Goal: Check status: Check status

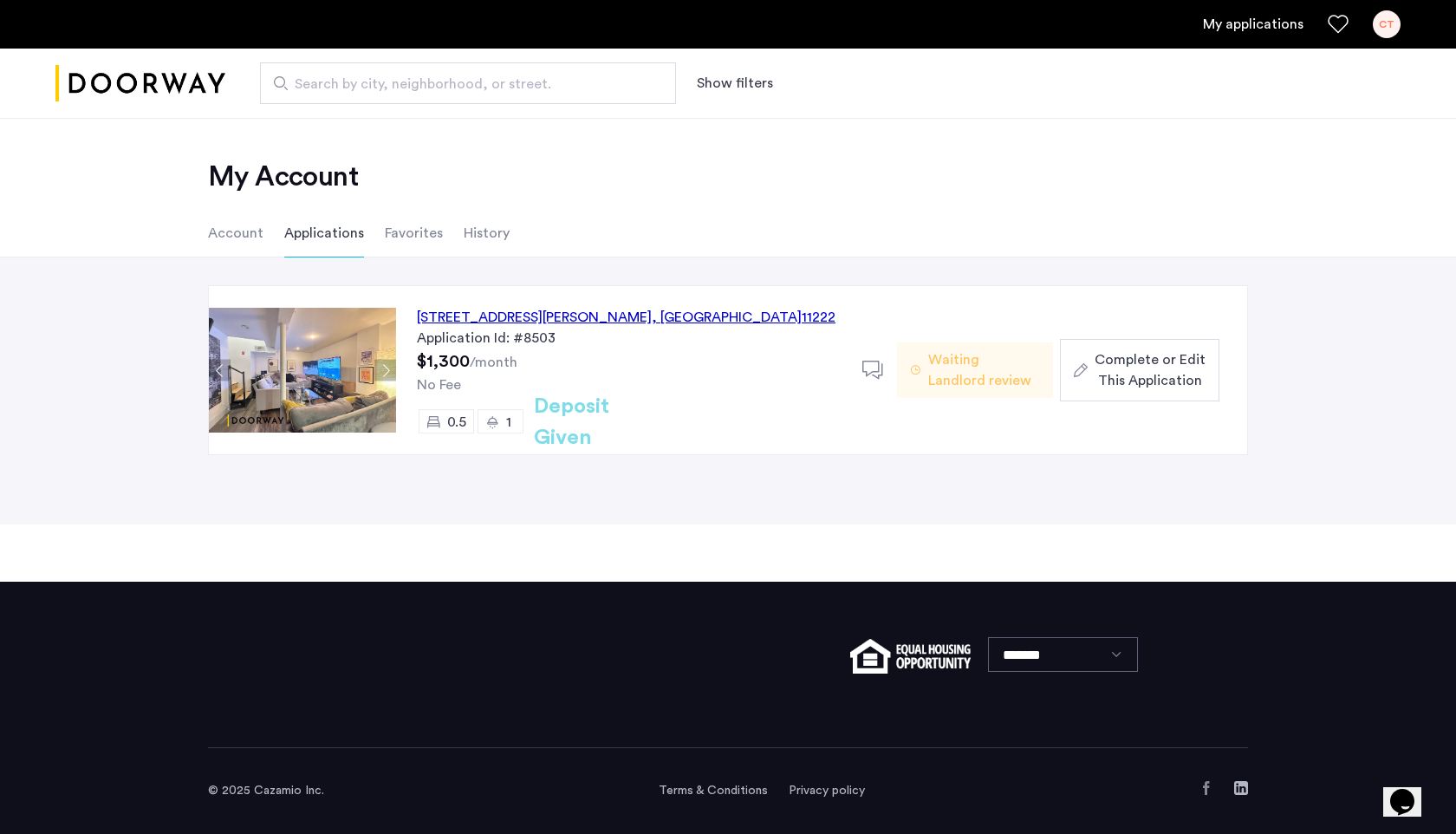
click at [970, 362] on span "Waiting Landlord review" at bounding box center [984, 370] width 111 height 42
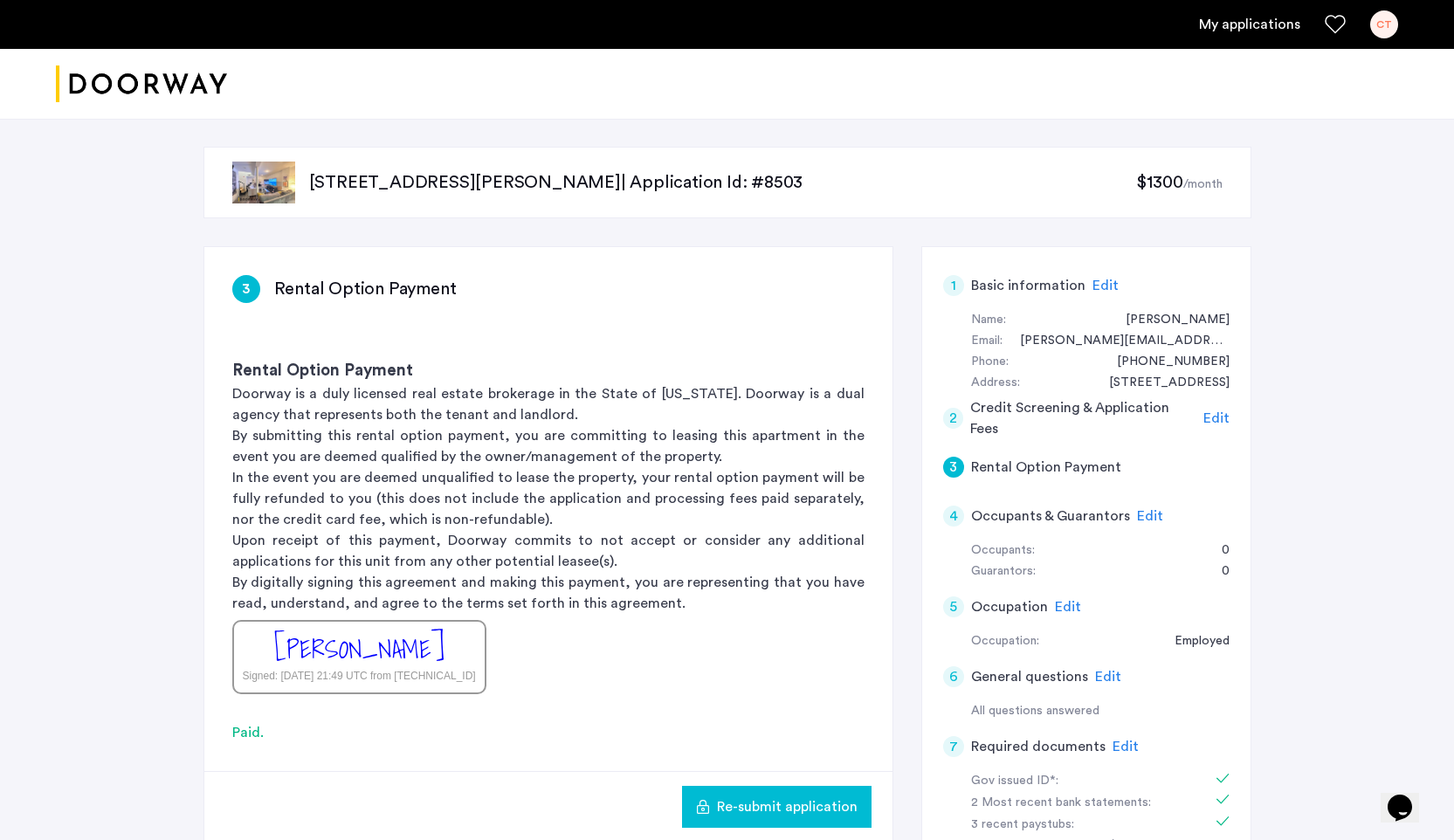
click at [1223, 29] on link "My applications" at bounding box center [1249, 25] width 101 height 21
